Goal: Task Accomplishment & Management: Use online tool/utility

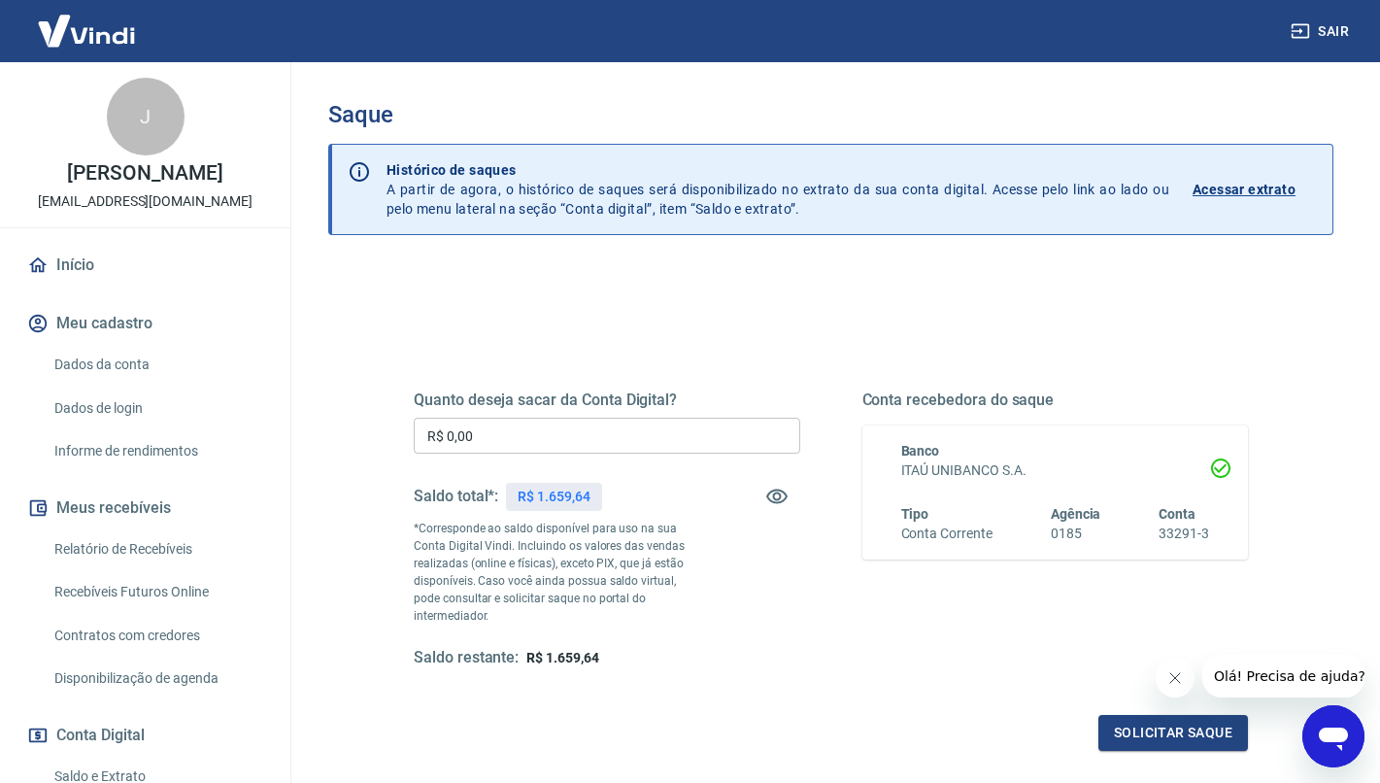
click at [496, 443] on input "R$ 0,00" at bounding box center [607, 436] width 387 height 36
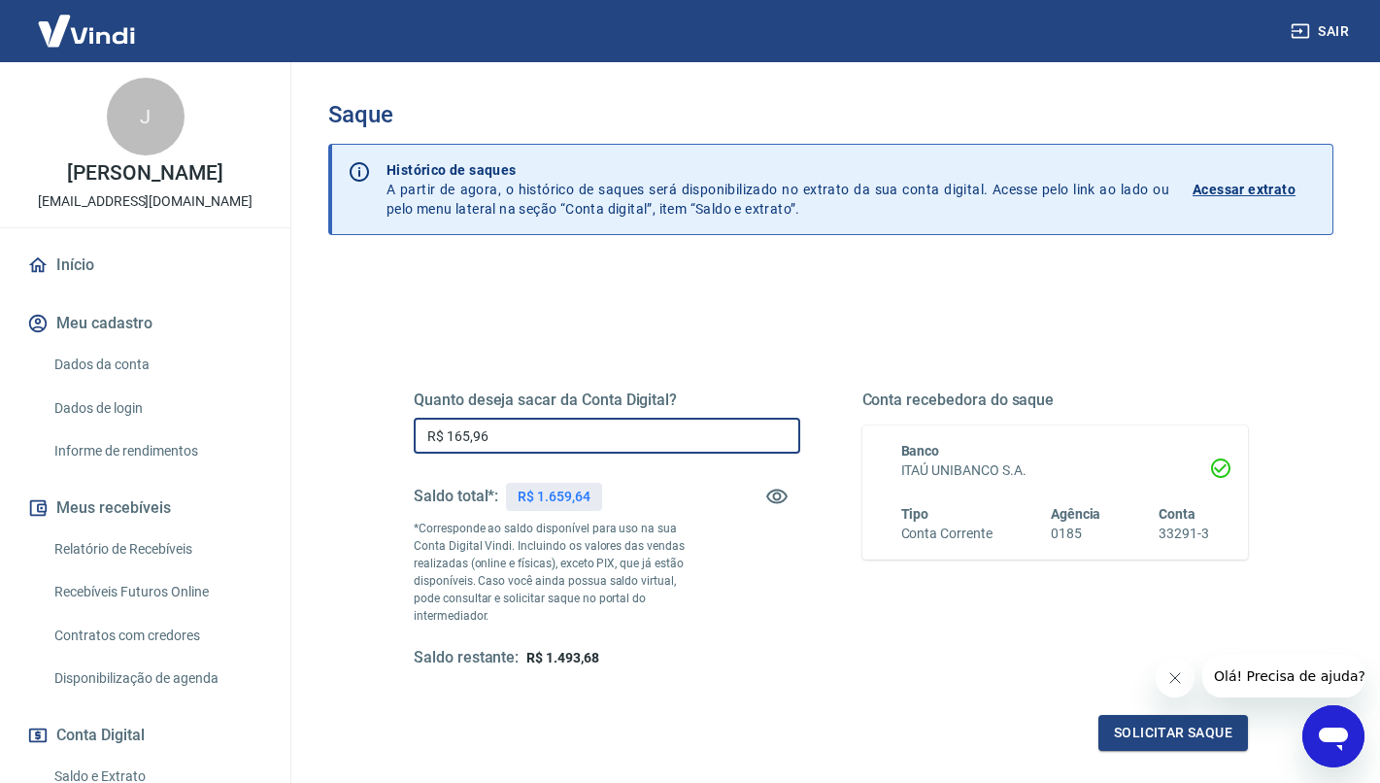
type input "R$ 1.659,64"
click at [1177, 722] on button "Solicitar saque" at bounding box center [1174, 733] width 150 height 36
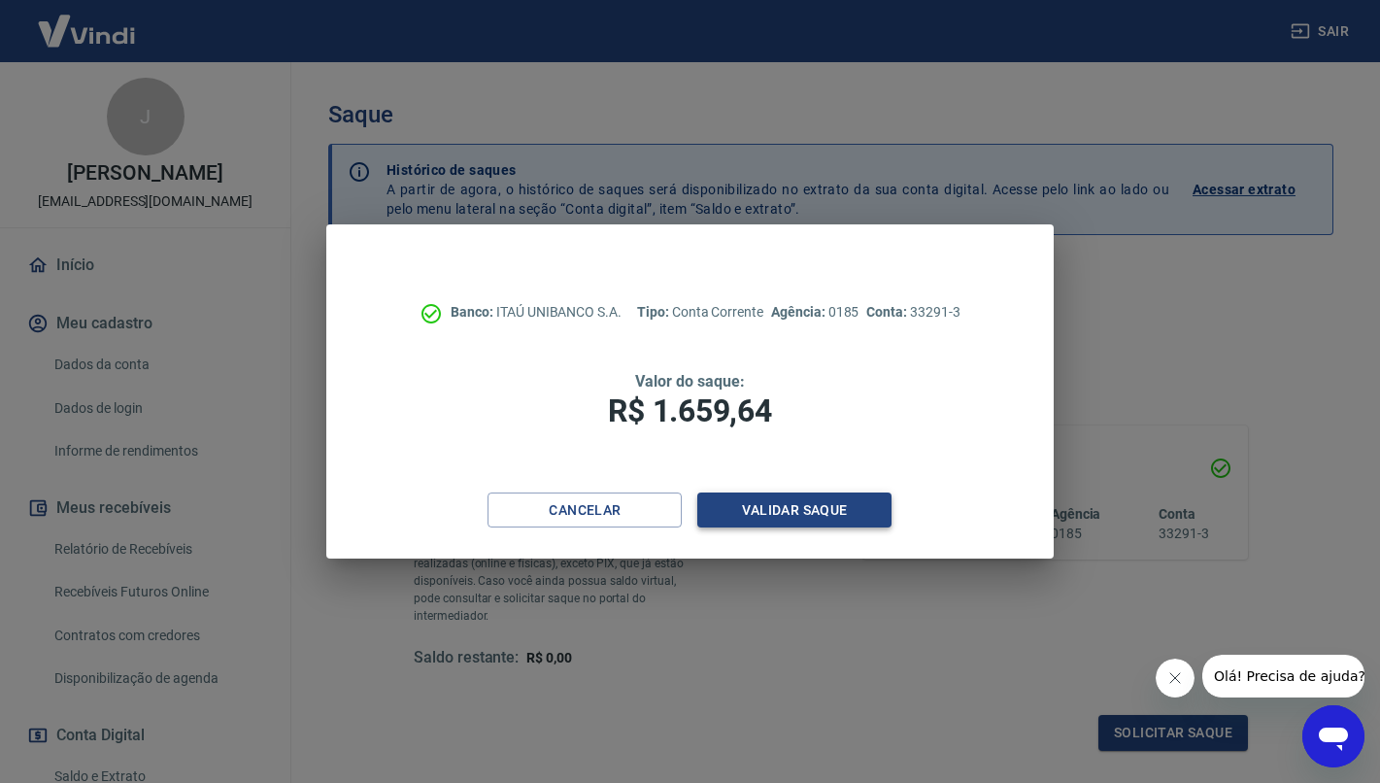
click at [785, 512] on button "Validar saque" at bounding box center [794, 511] width 194 height 36
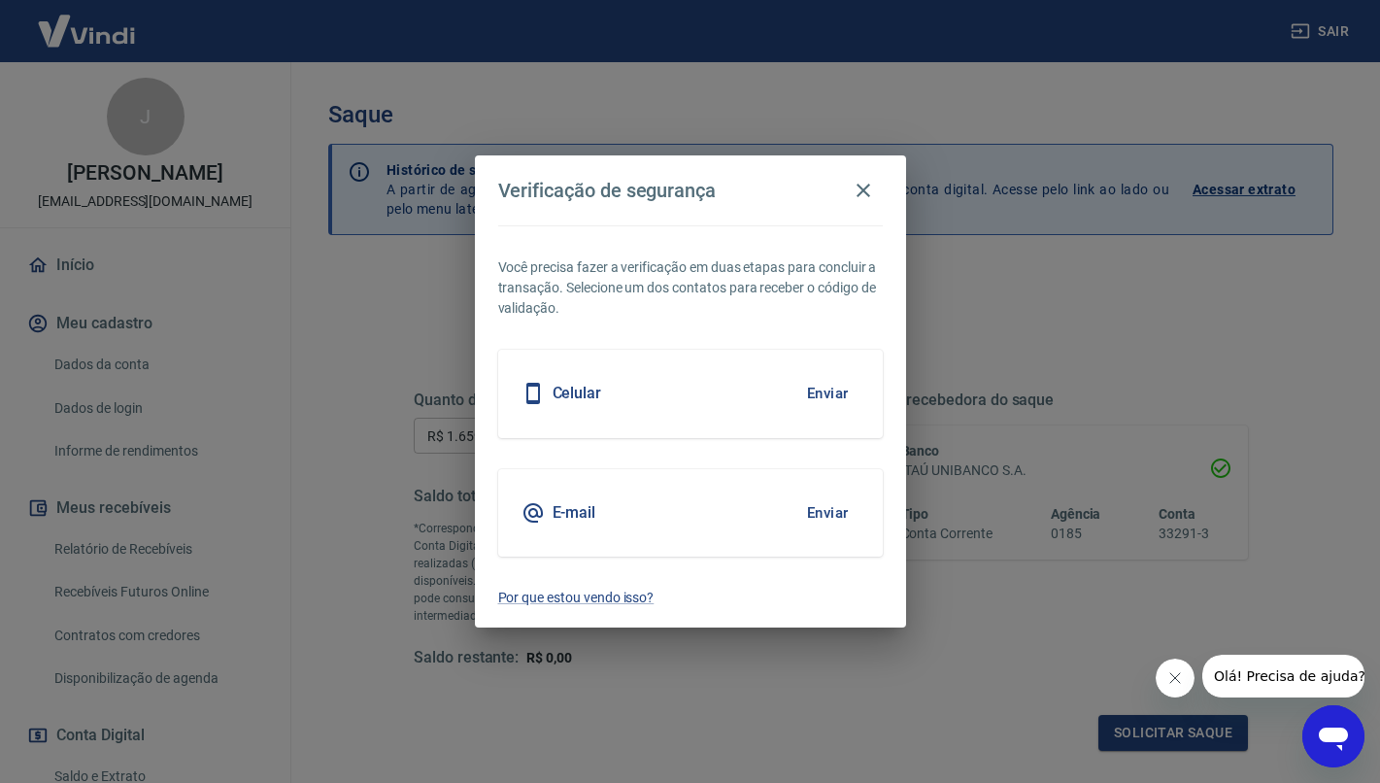
click at [822, 389] on button "Enviar" at bounding box center [828, 393] width 63 height 41
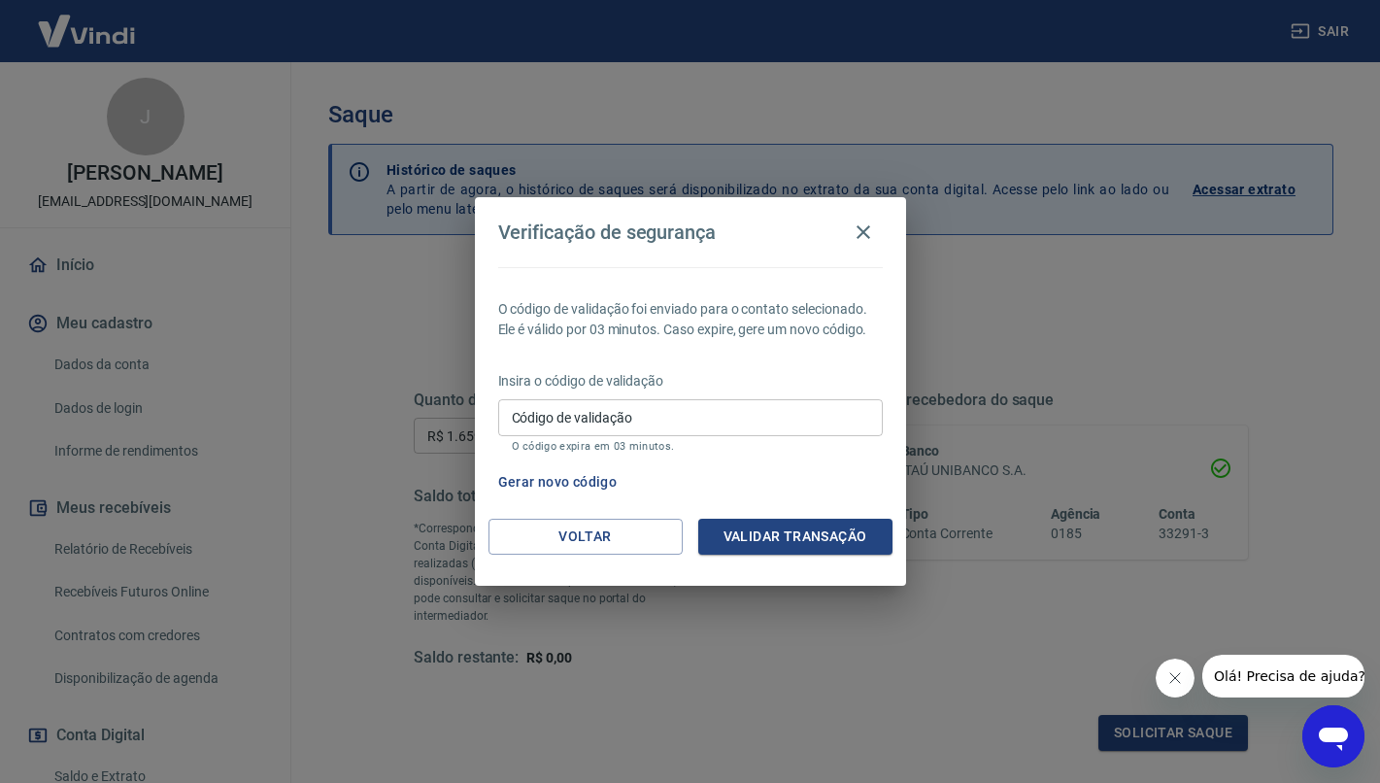
click at [622, 426] on input "Código de validação" at bounding box center [690, 417] width 385 height 36
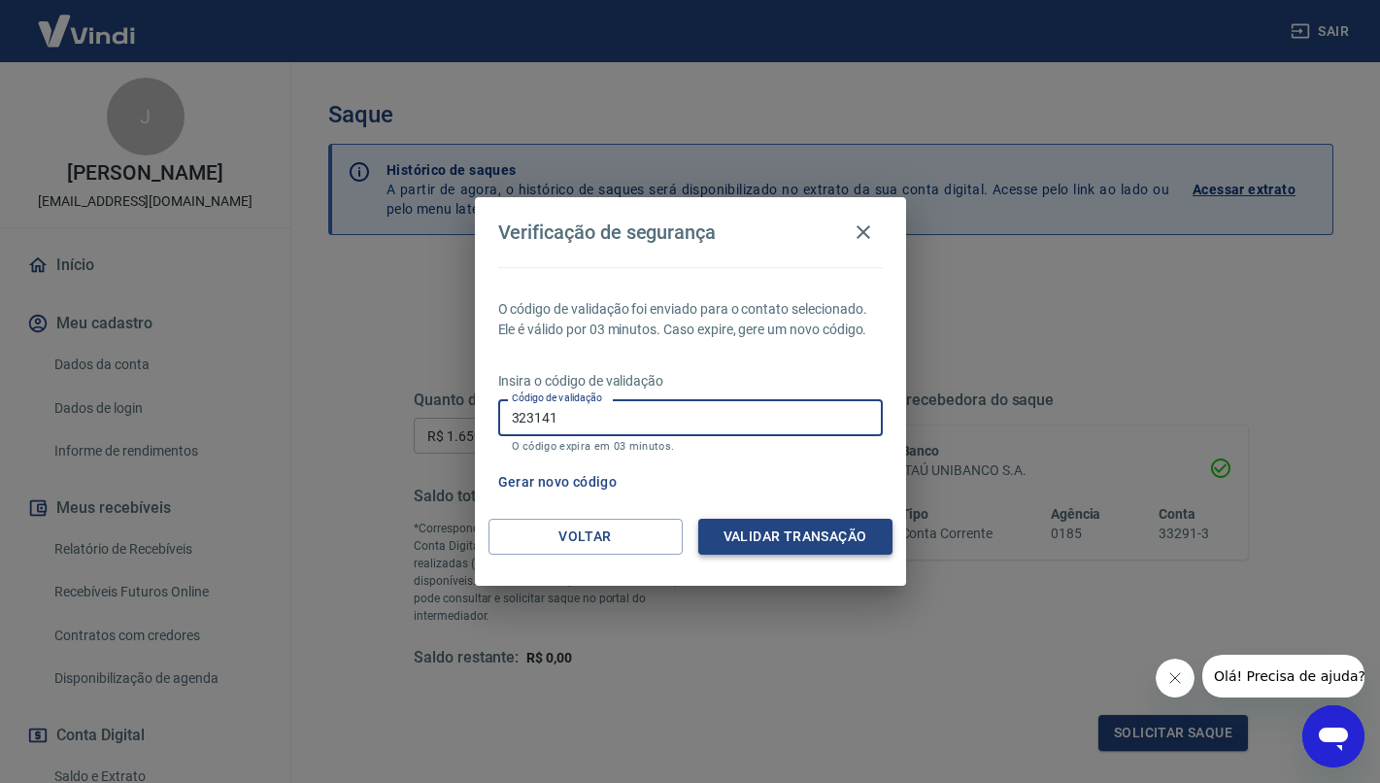
type input "323141"
click at [775, 537] on button "Validar transação" at bounding box center [795, 537] width 194 height 36
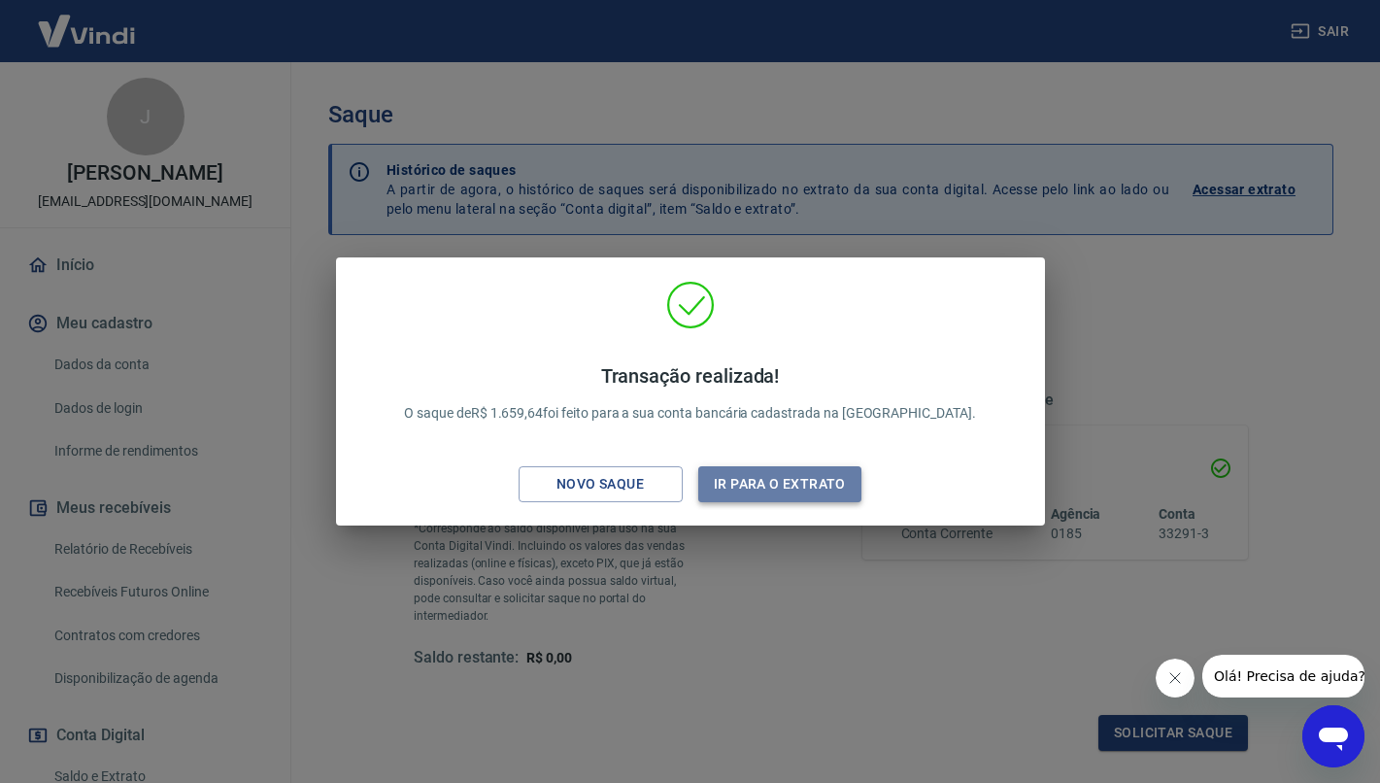
click at [774, 489] on button "Ir para o extrato" at bounding box center [780, 484] width 164 height 36
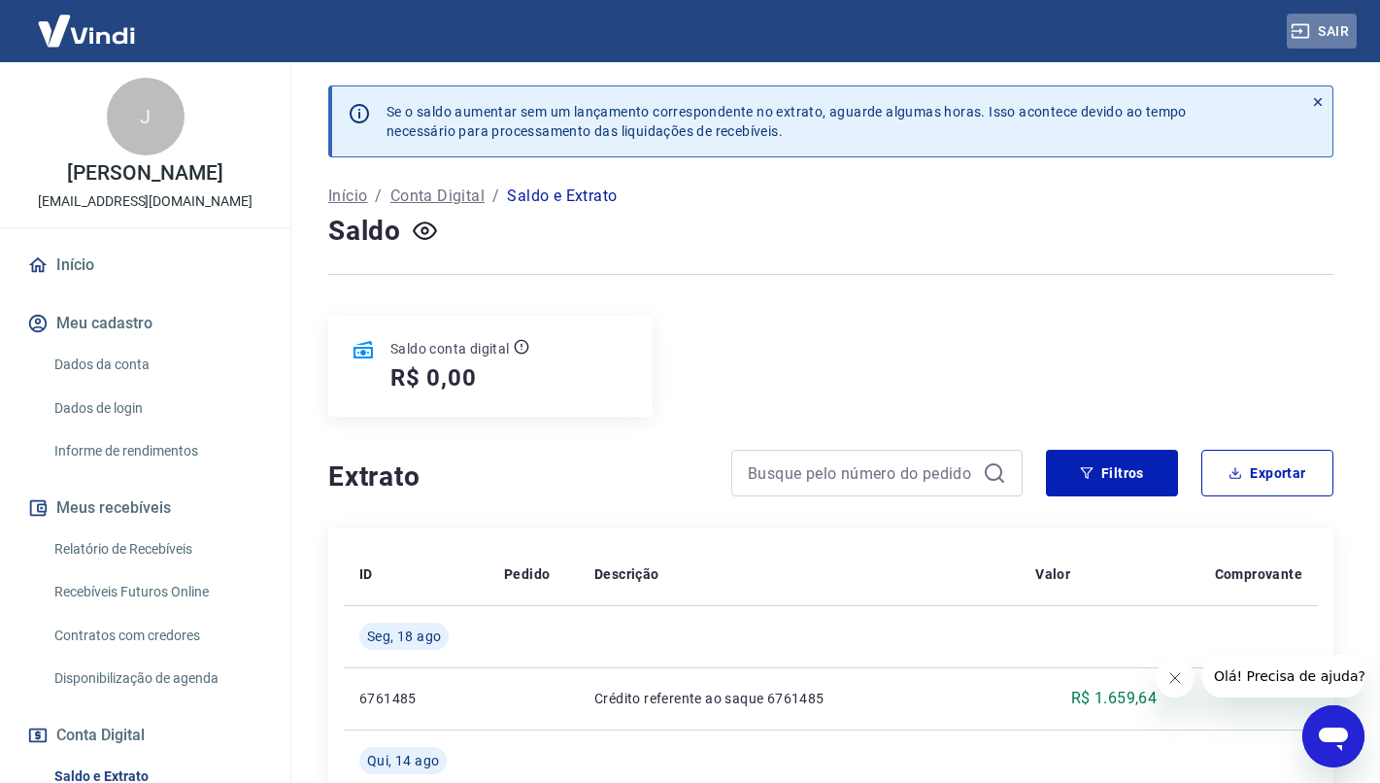
click at [1332, 32] on button "Sair" at bounding box center [1322, 32] width 70 height 36
